Goal: Information Seeking & Learning: Find specific fact

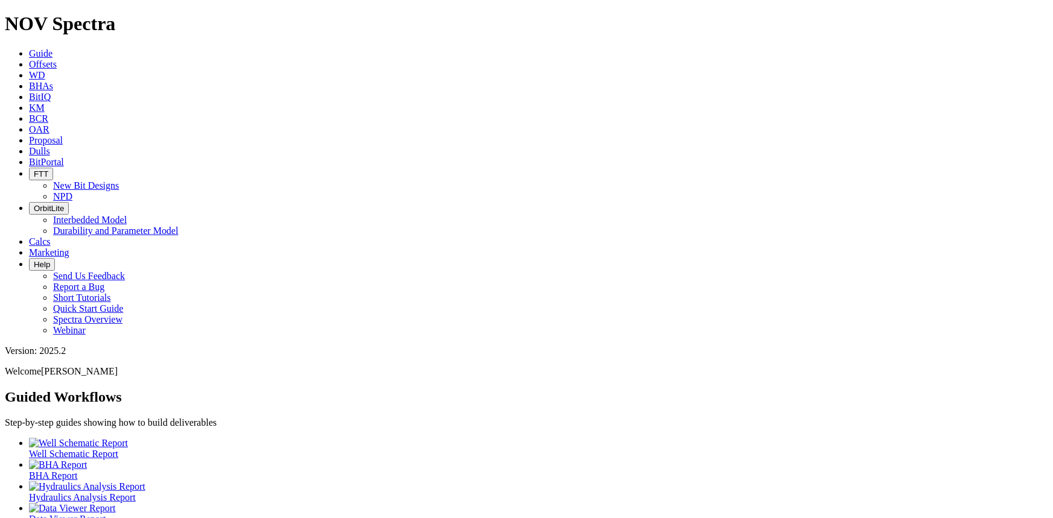
click at [57, 59] on span "Offsets" at bounding box center [43, 64] width 28 height 10
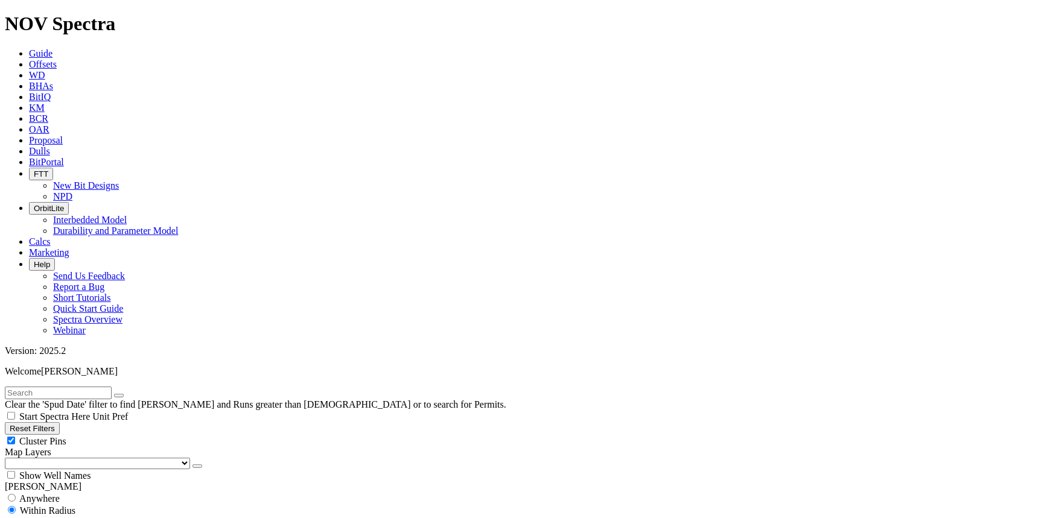
click at [60, 387] on input "text" at bounding box center [58, 393] width 107 height 13
type input "A320671"
click at [126, 394] on button "submit" at bounding box center [131, 396] width 10 height 4
